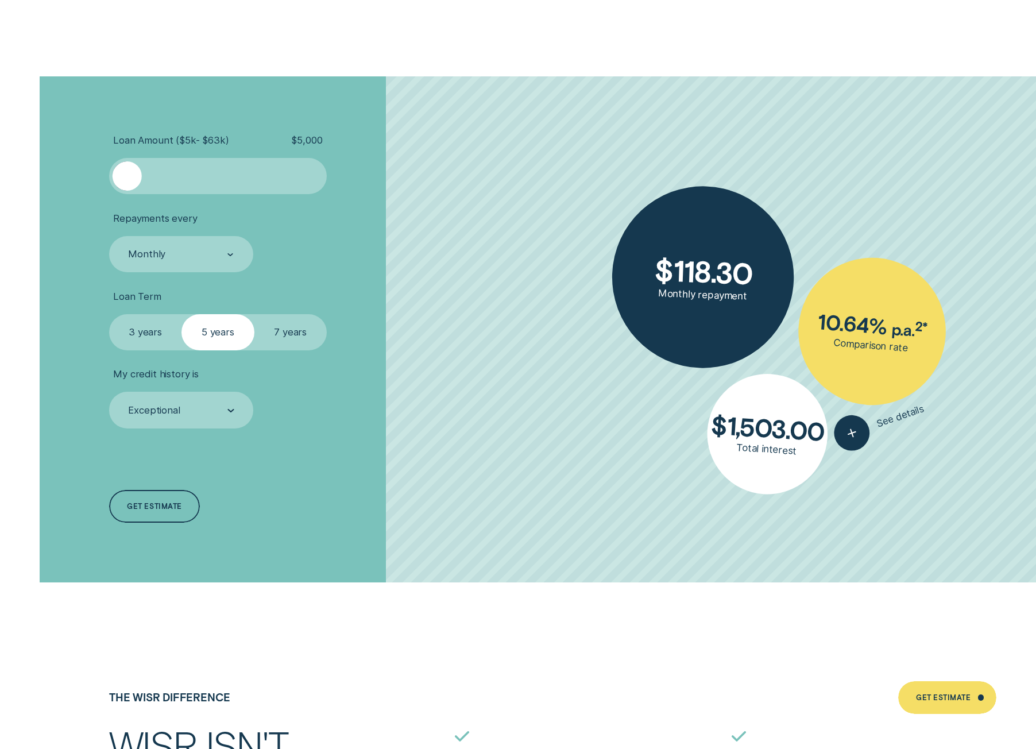
scroll to position [2985, 0]
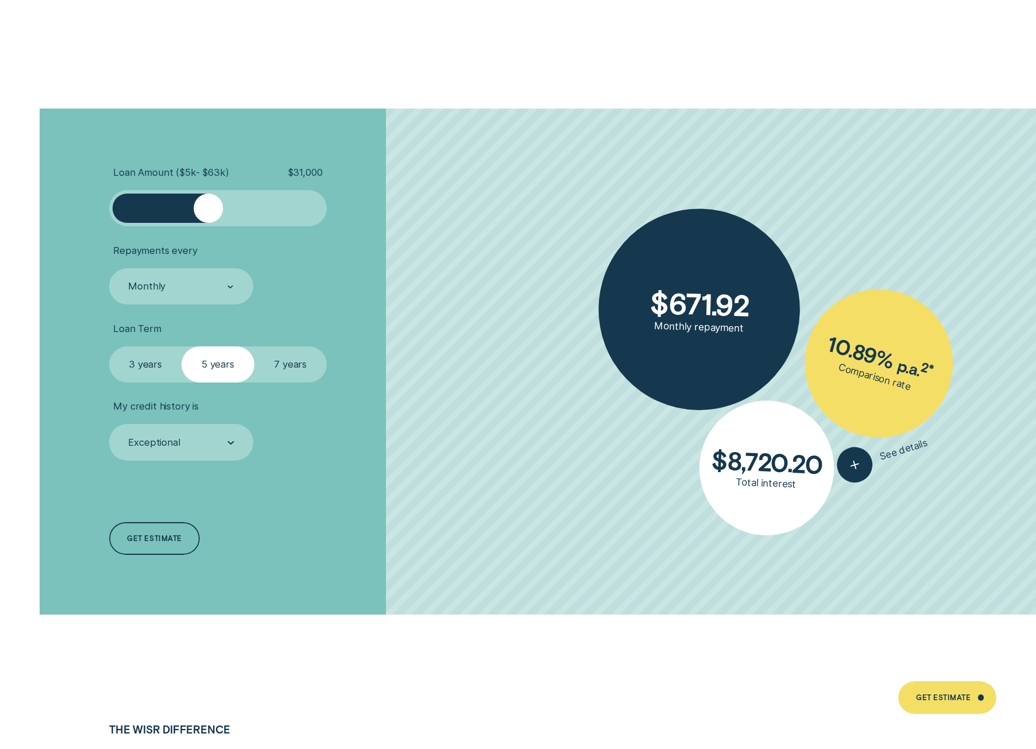
drag, startPoint x: 122, startPoint y: 214, endPoint x: 207, endPoint y: 231, distance: 87.2
click at [207, 231] on ul "Loan Amount ( $5k - $63k ) $ 31,000 Repayments every Monthly Loan Term Select L…" at bounding box center [276, 313] width 334 height 294
click at [188, 296] on div "Monthly" at bounding box center [181, 286] width 145 height 36
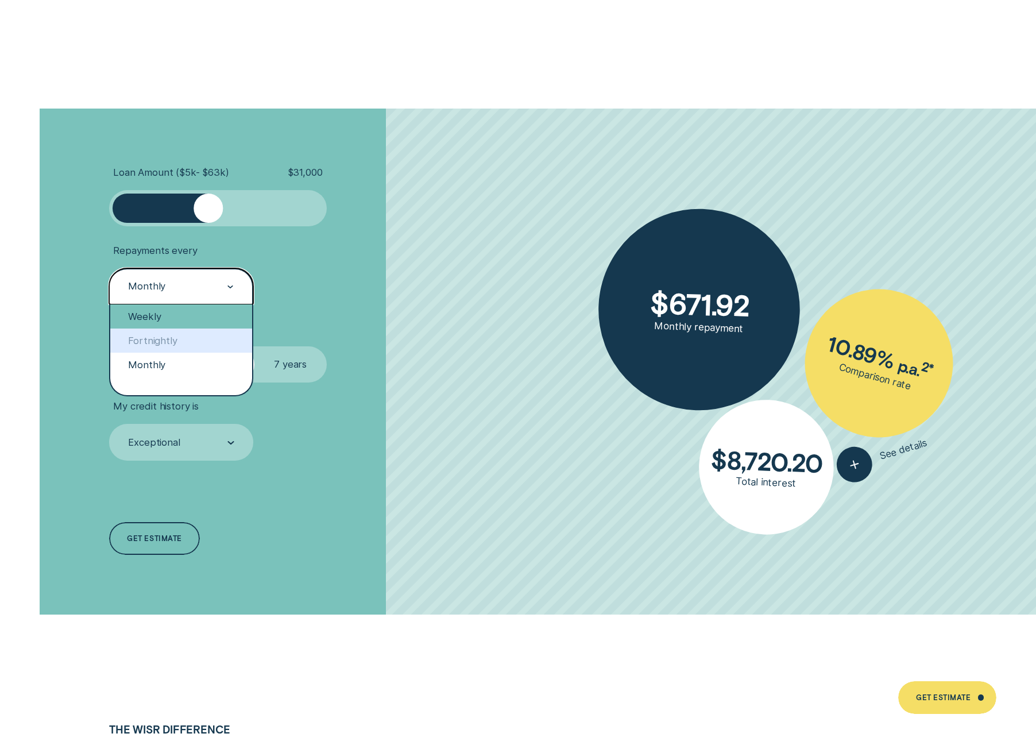
click at [166, 316] on div "Weekly" at bounding box center [181, 316] width 142 height 24
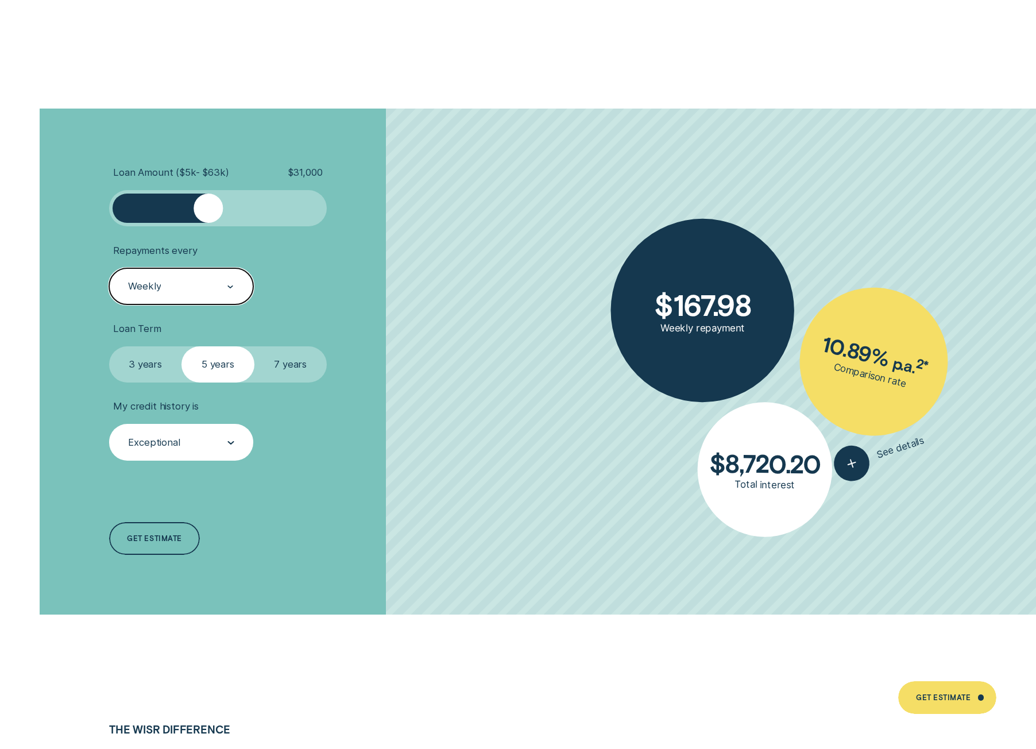
click at [192, 451] on div "Exceptional" at bounding box center [181, 442] width 145 height 36
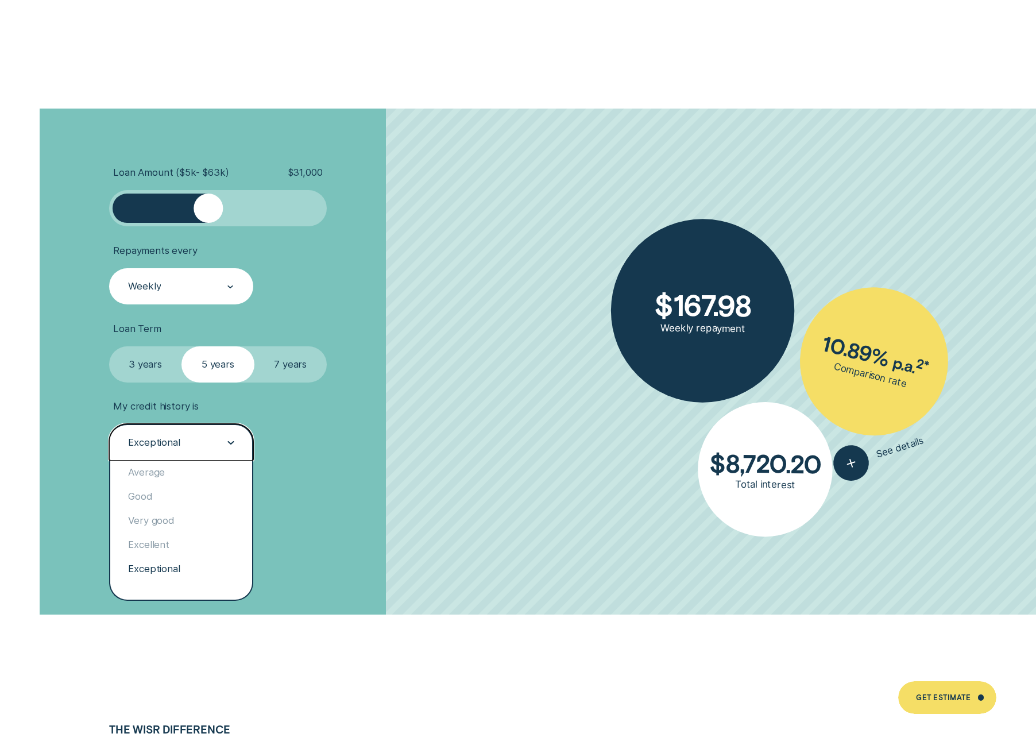
click at [193, 441] on div "Exceptional" at bounding box center [180, 443] width 107 height 14
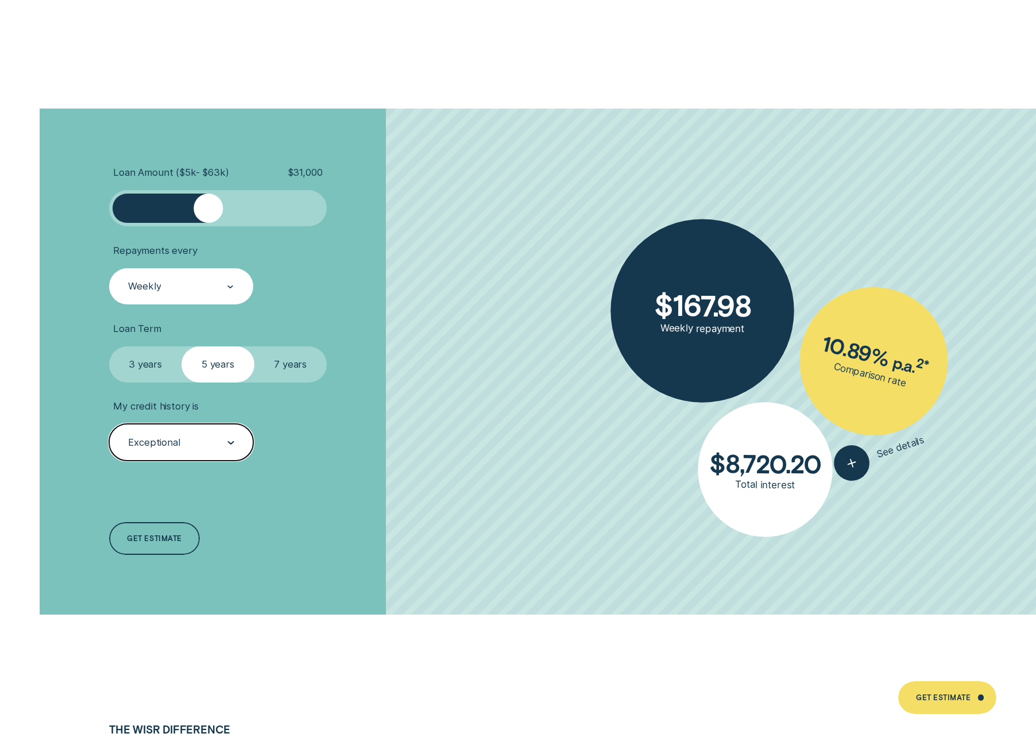
click at [193, 441] on div "Exceptional" at bounding box center [180, 443] width 107 height 14
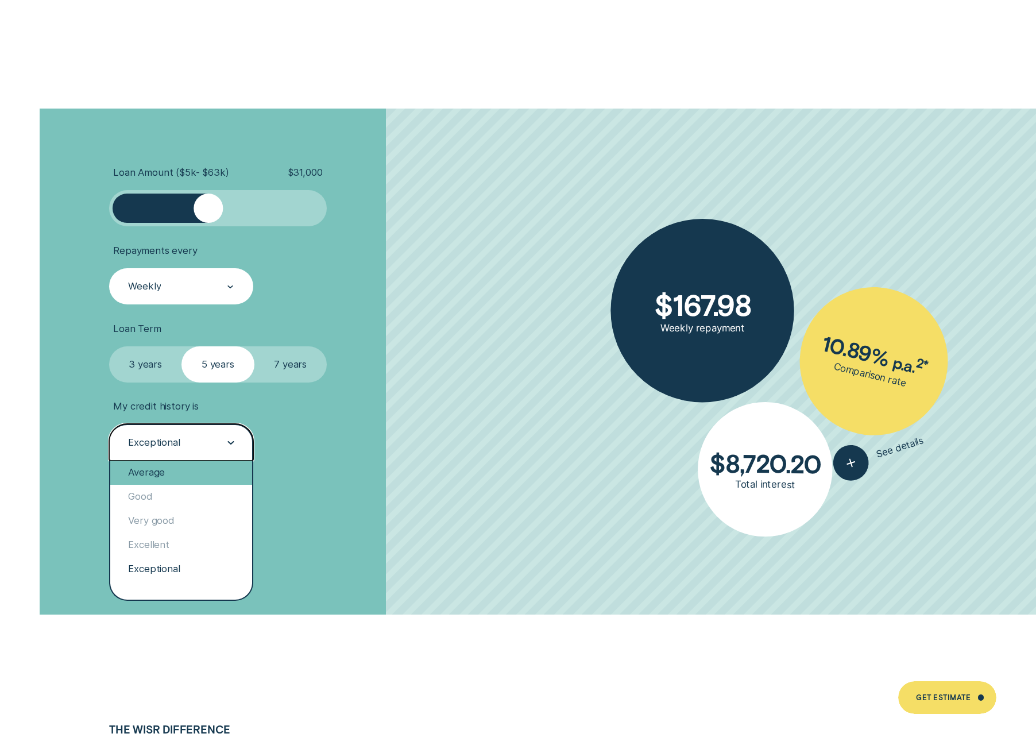
click at [195, 472] on div "Average" at bounding box center [181, 472] width 142 height 24
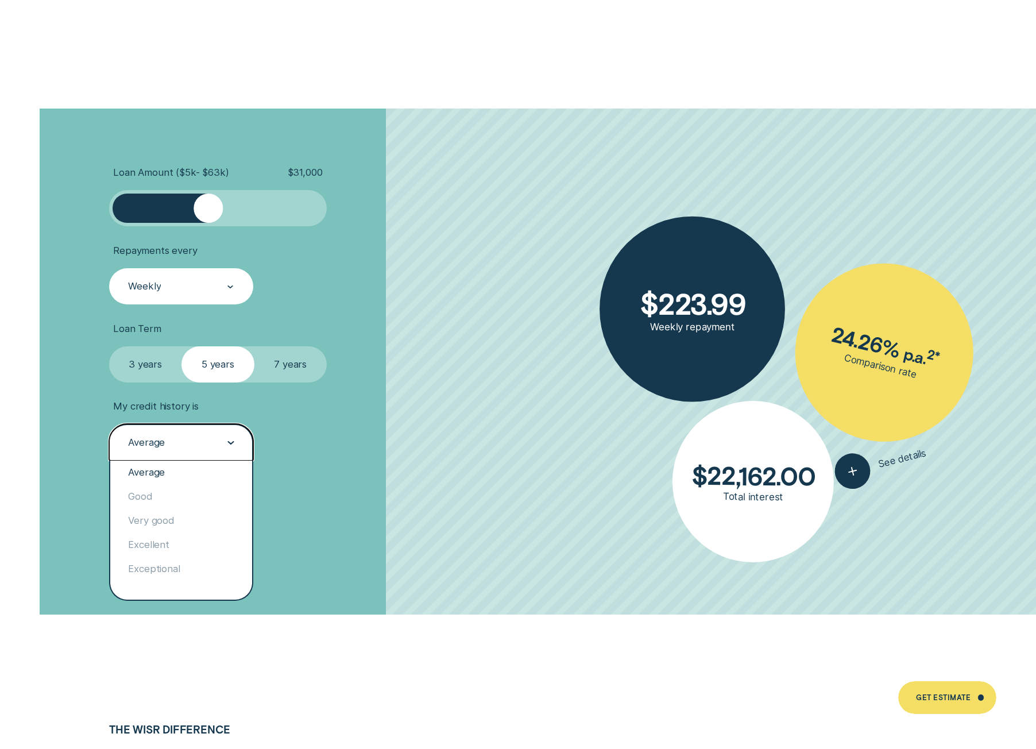
click at [222, 448] on div "Average" at bounding box center [180, 443] width 107 height 14
click at [164, 571] on div "Exceptional" at bounding box center [181, 569] width 142 height 24
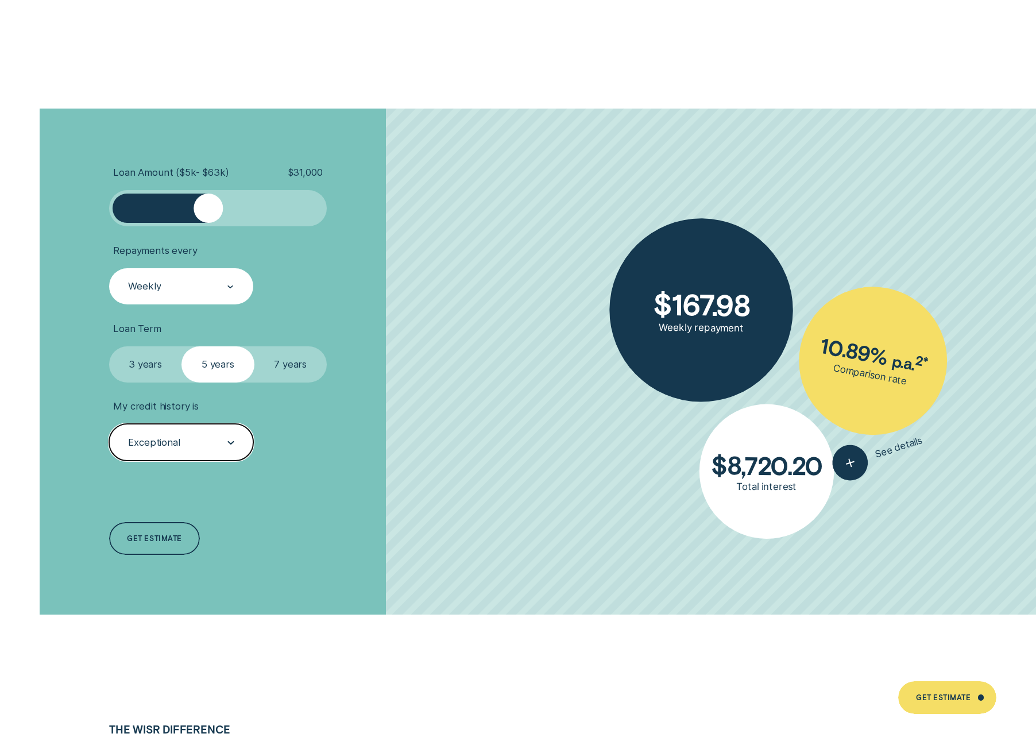
click at [179, 430] on div "Exceptional" at bounding box center [181, 442] width 145 height 36
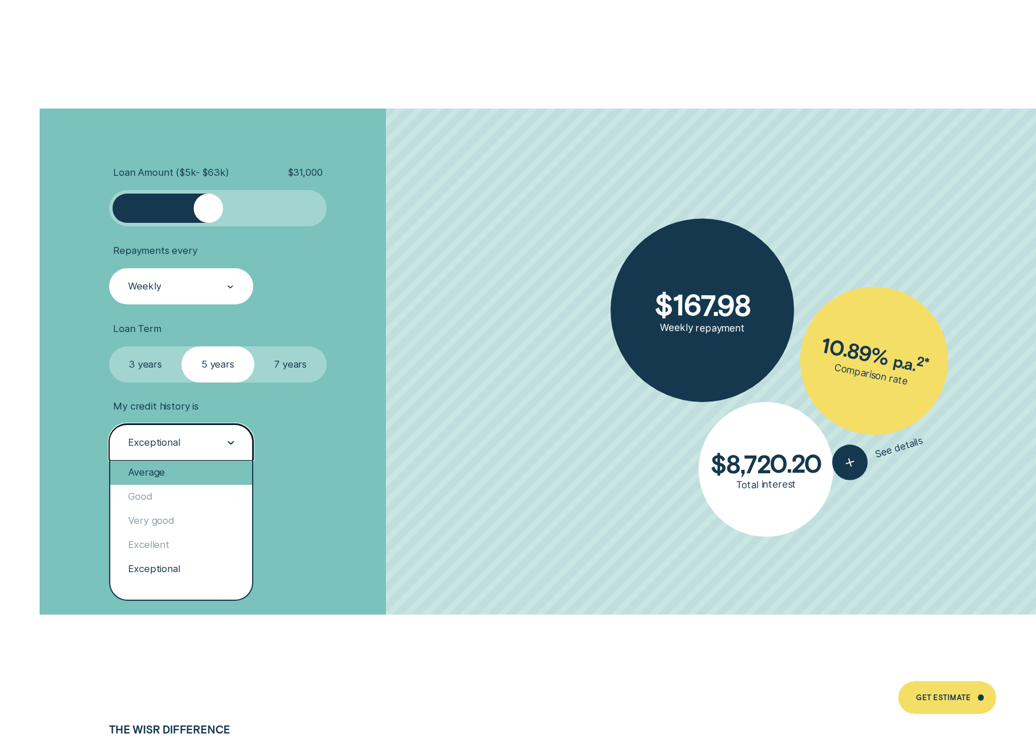
click at [165, 475] on div "Average" at bounding box center [181, 472] width 142 height 24
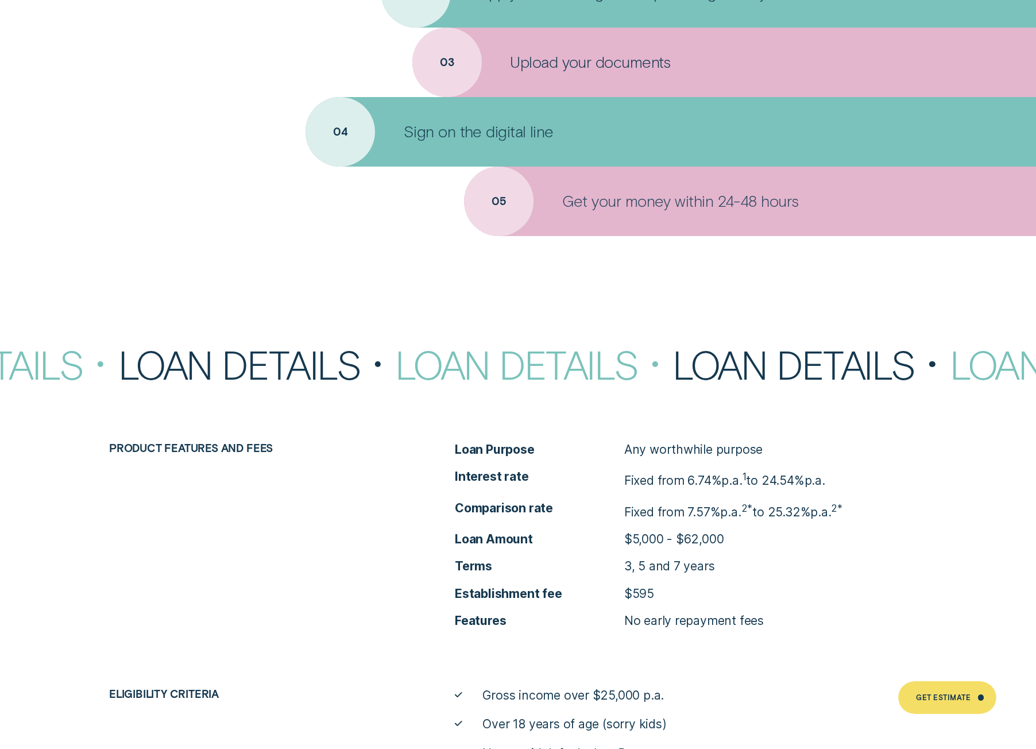
scroll to position [5109, 0]
